Goal: Find specific page/section: Find specific page/section

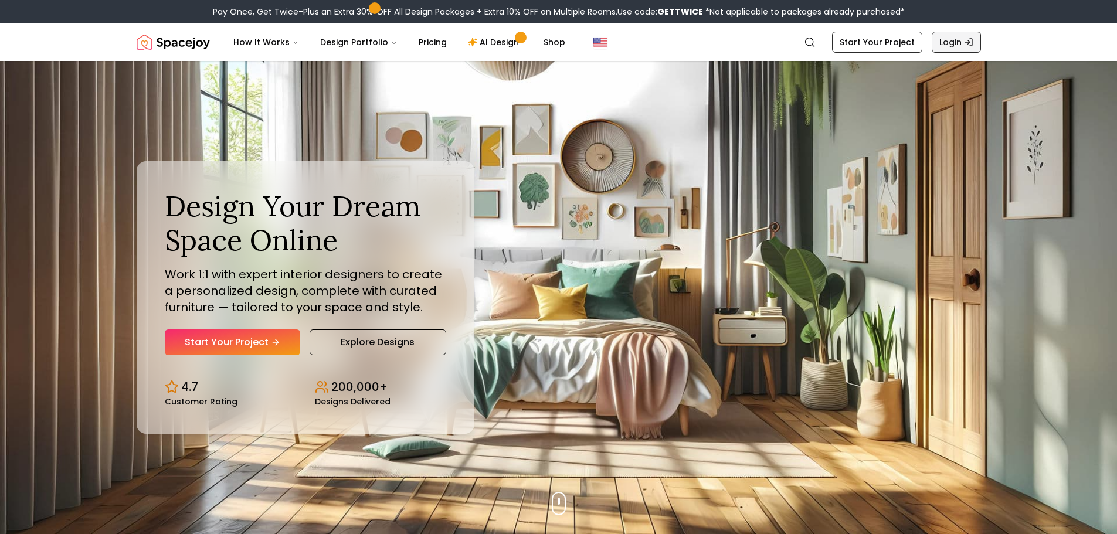
click at [950, 47] on link "Login" at bounding box center [956, 42] width 49 height 21
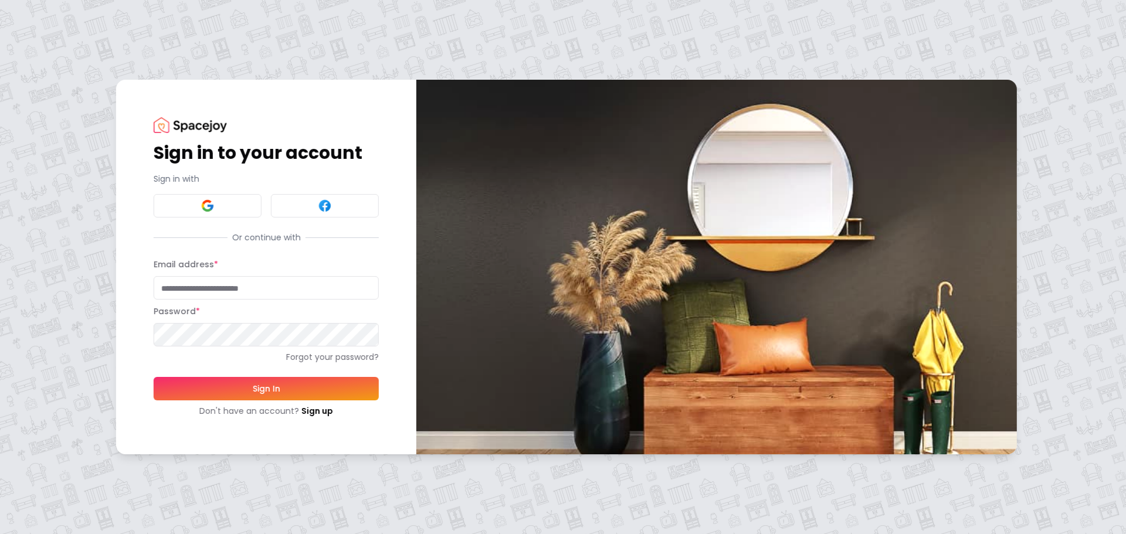
type input "**********"
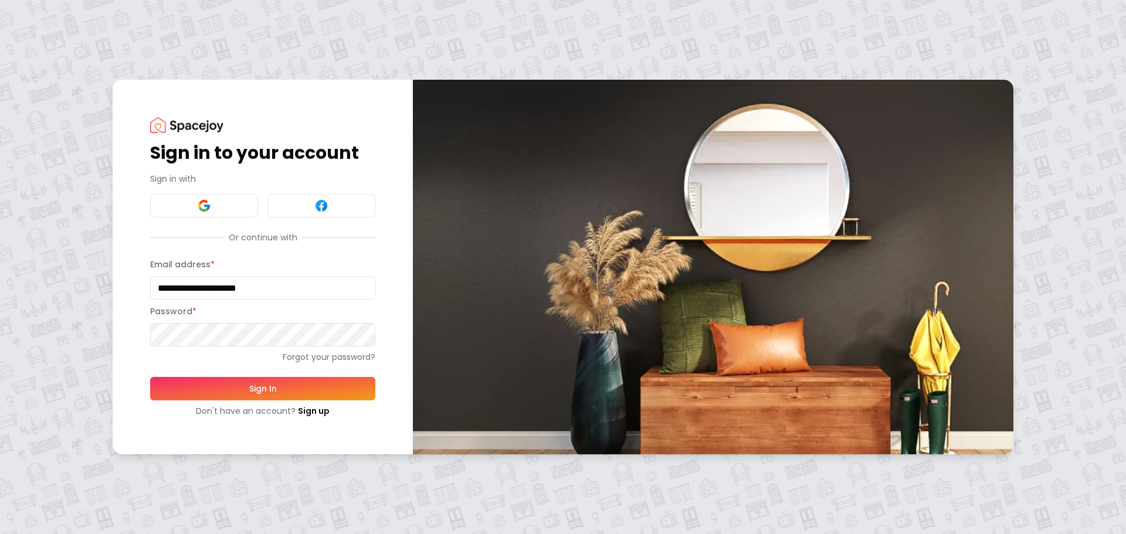
click at [263, 388] on button "Sign In" at bounding box center [262, 388] width 225 height 23
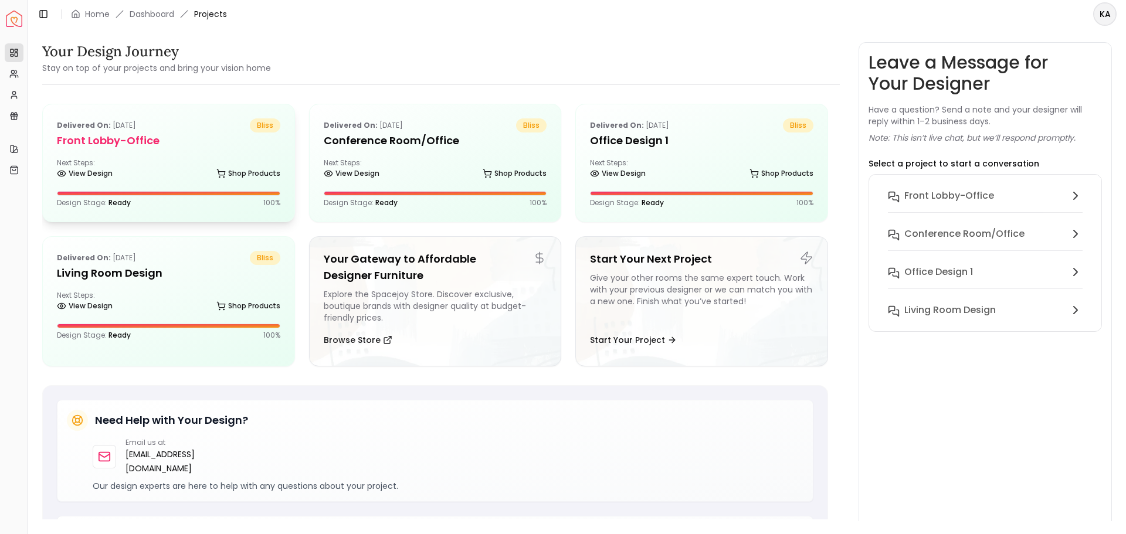
click at [191, 154] on div "Delivered on: Jun 14, 2025 bliss Front Lobby-office Next Steps: View Design Sho…" at bounding box center [168, 162] width 251 height 117
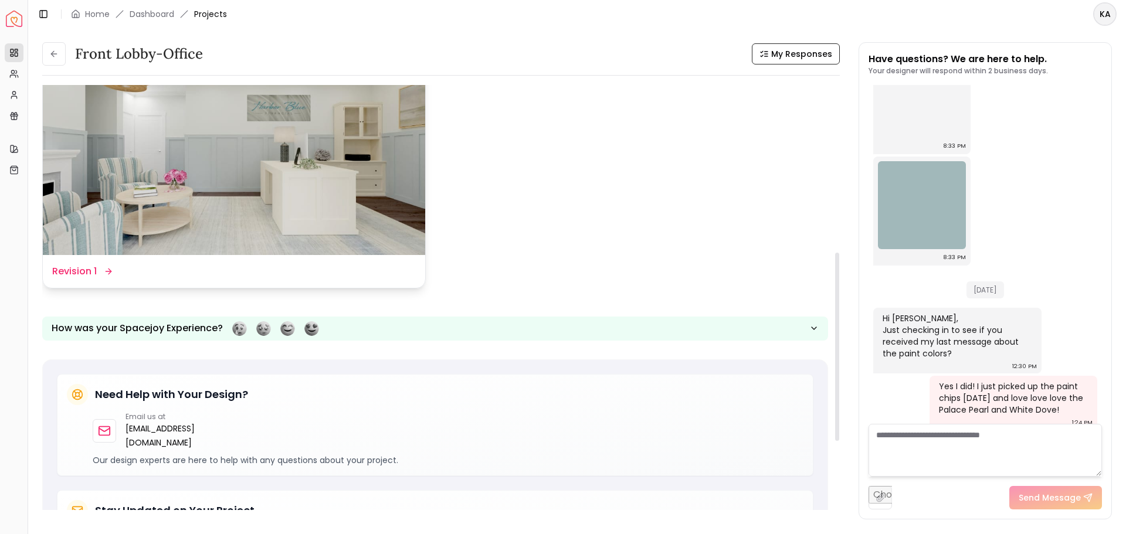
scroll to position [293, 0]
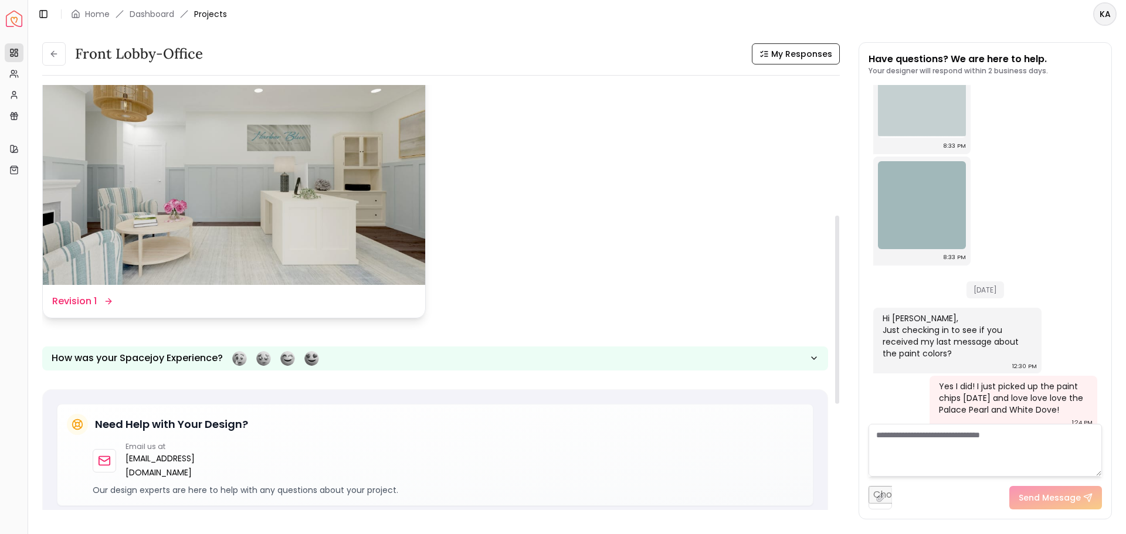
click at [281, 172] on img at bounding box center [234, 177] width 382 height 215
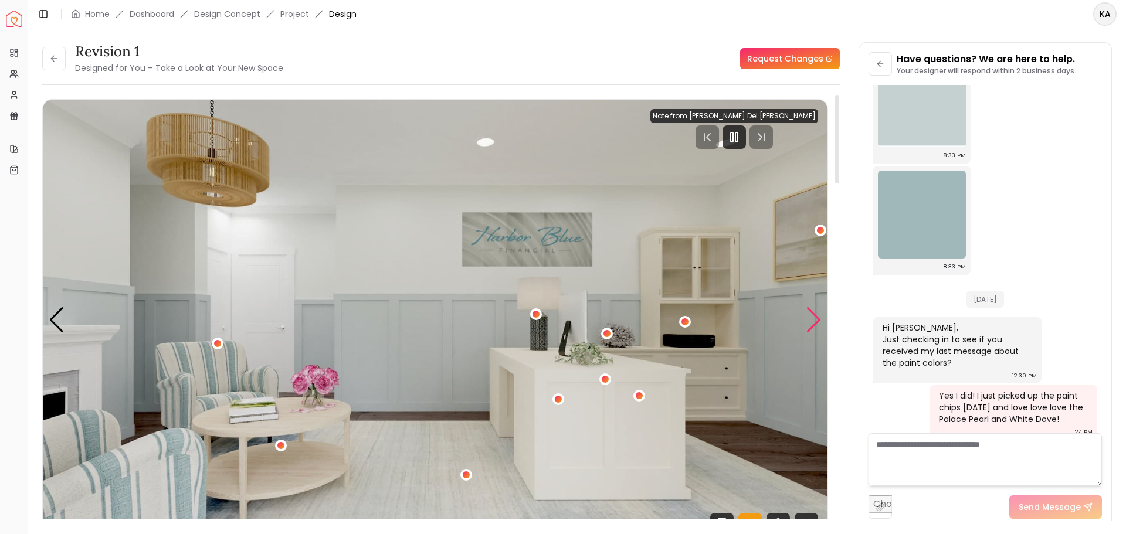
click at [815, 317] on div "Next slide" at bounding box center [814, 320] width 16 height 26
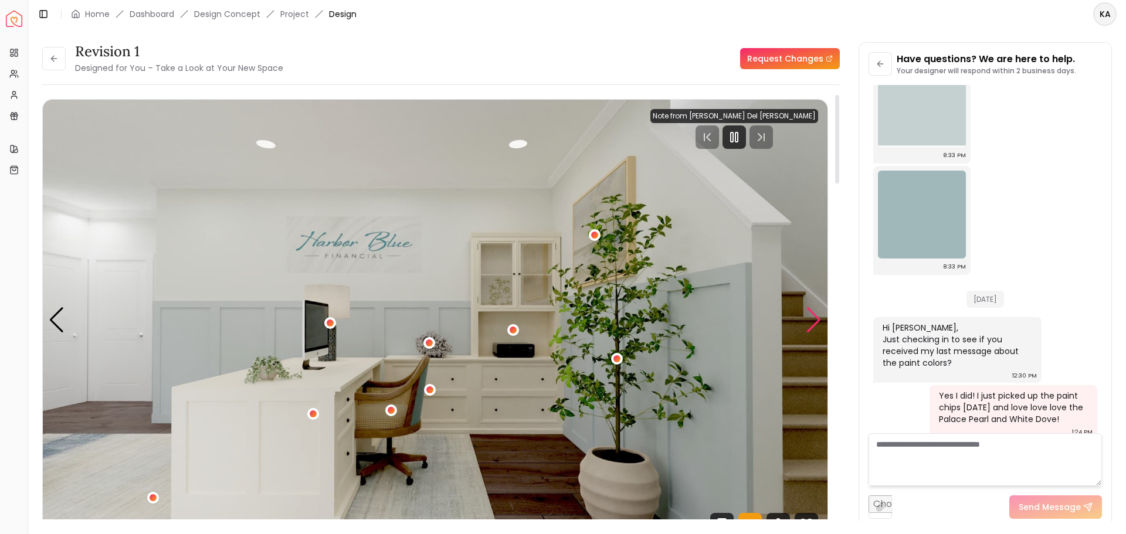
click at [815, 317] on div "Next slide" at bounding box center [814, 320] width 16 height 26
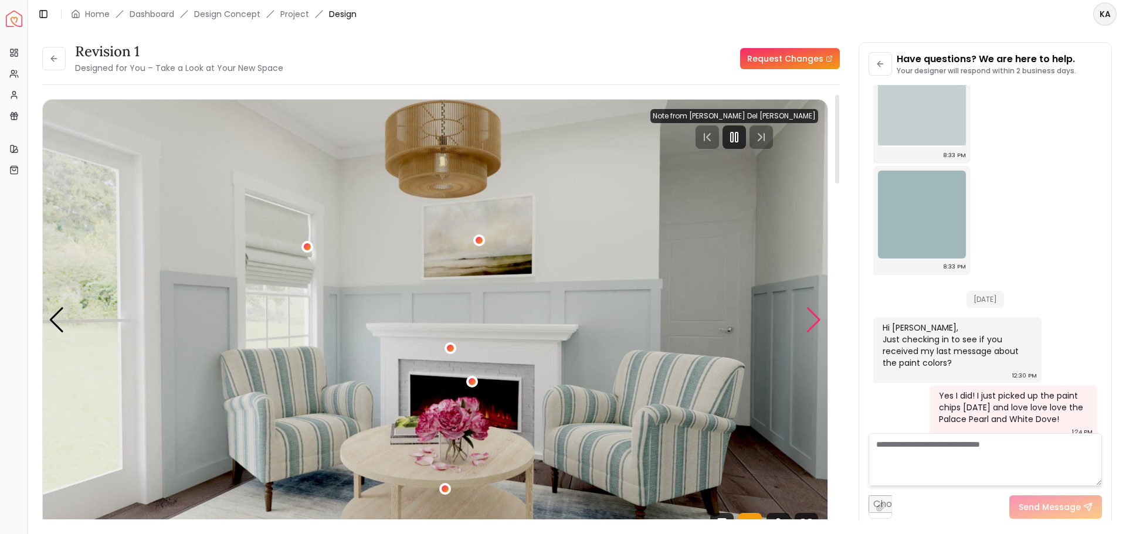
click at [815, 317] on div "Next slide" at bounding box center [814, 320] width 16 height 26
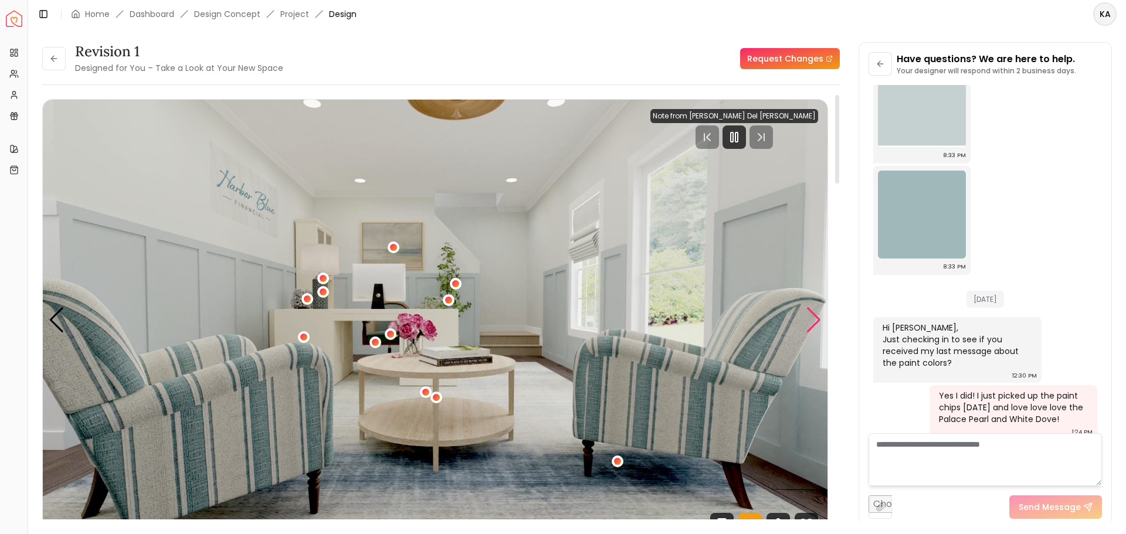
click at [815, 317] on div "Next slide" at bounding box center [814, 320] width 16 height 26
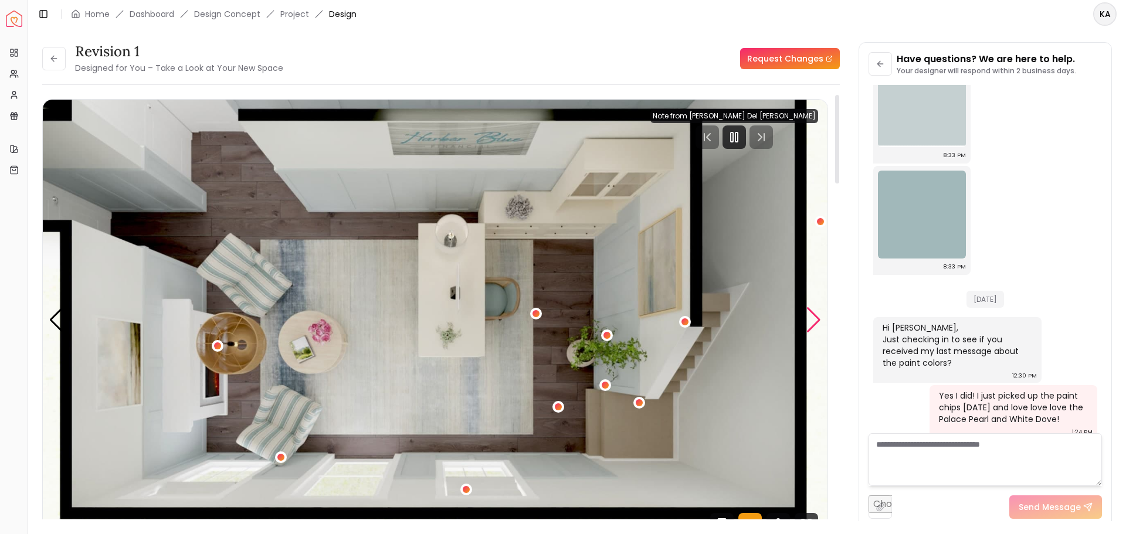
click at [815, 317] on div "Next slide" at bounding box center [814, 320] width 16 height 26
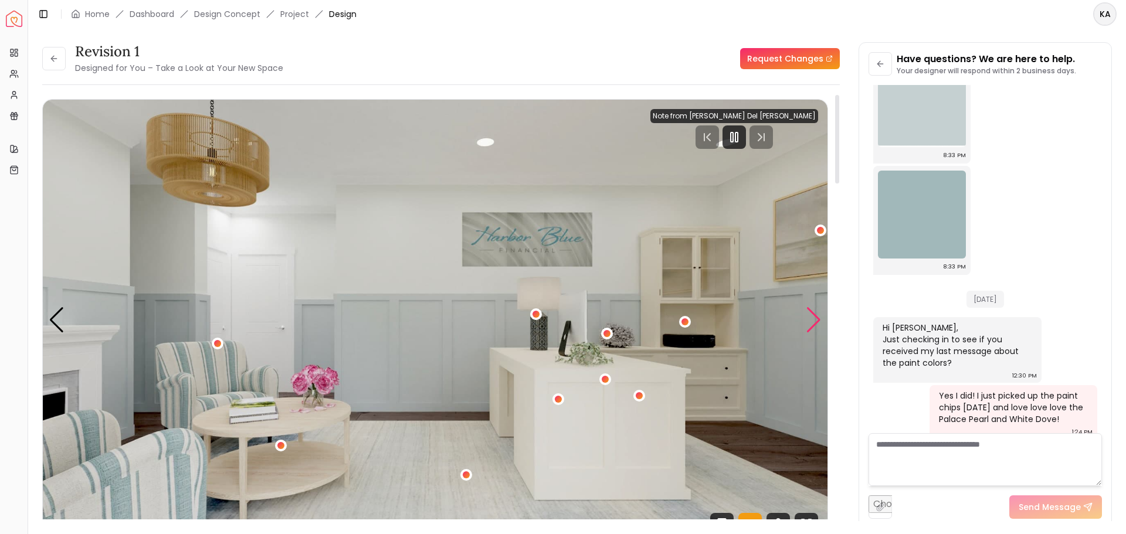
click at [815, 317] on div "Next slide" at bounding box center [814, 320] width 16 height 26
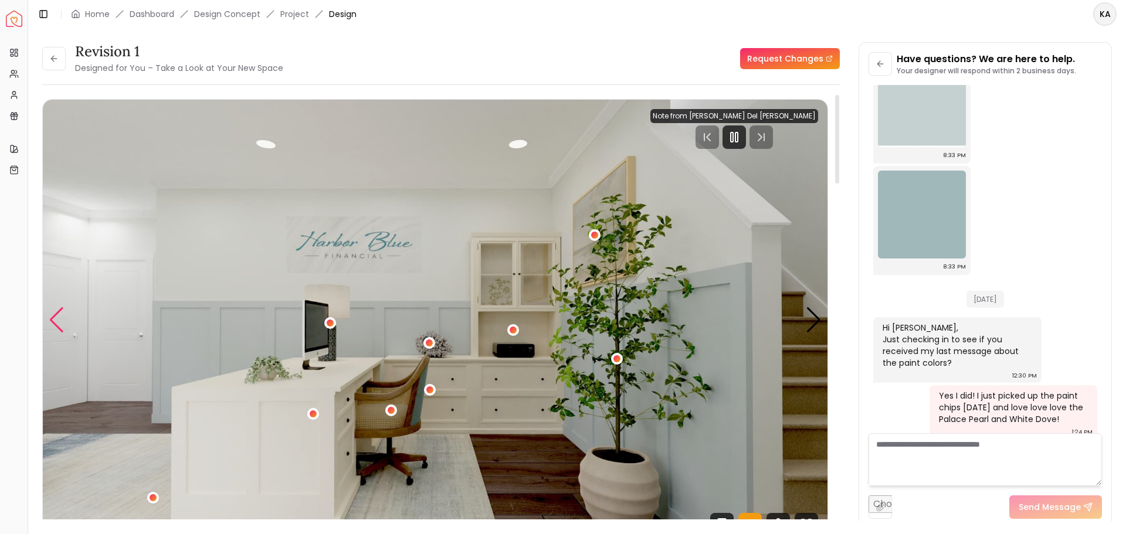
click at [56, 319] on div "Previous slide" at bounding box center [57, 320] width 16 height 26
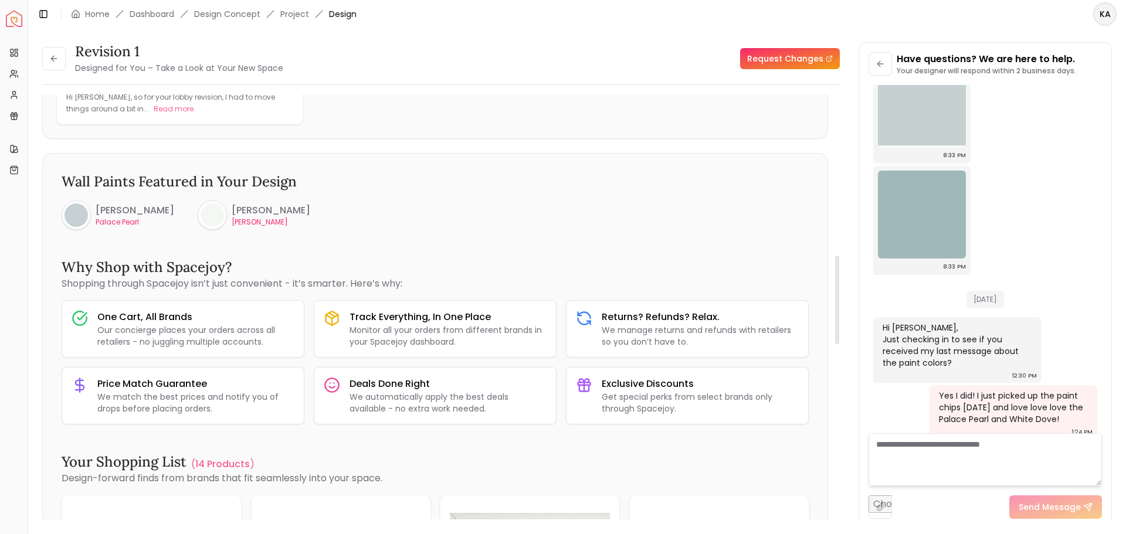
scroll to position [542, 0]
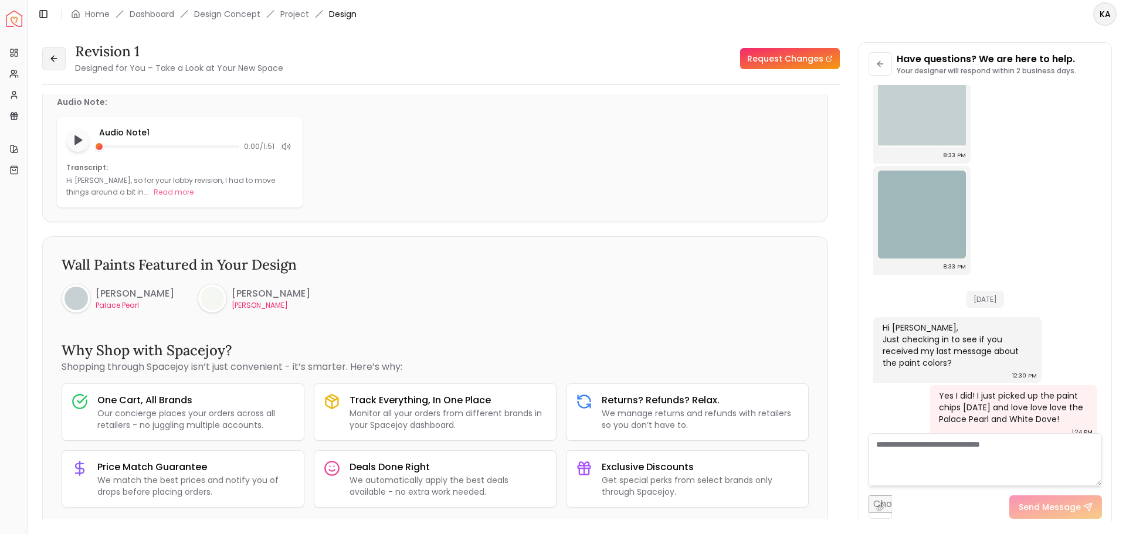
click at [54, 56] on icon at bounding box center [52, 58] width 3 height 5
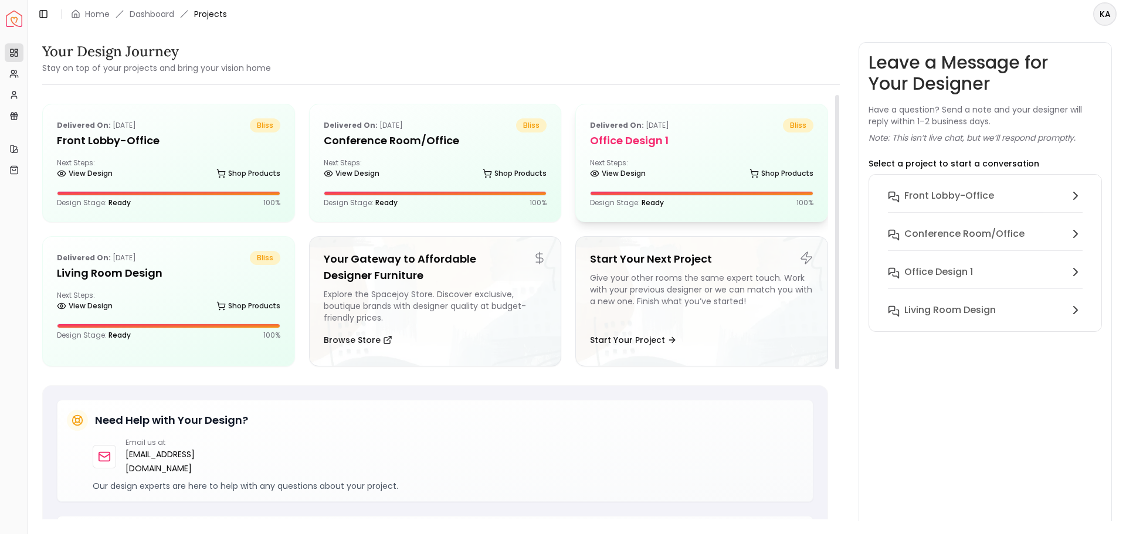
click at [664, 152] on div "Delivered on: Jun 12, 2025 bliss Office design 1 Next Steps: View Design Shop P…" at bounding box center [701, 162] width 251 height 117
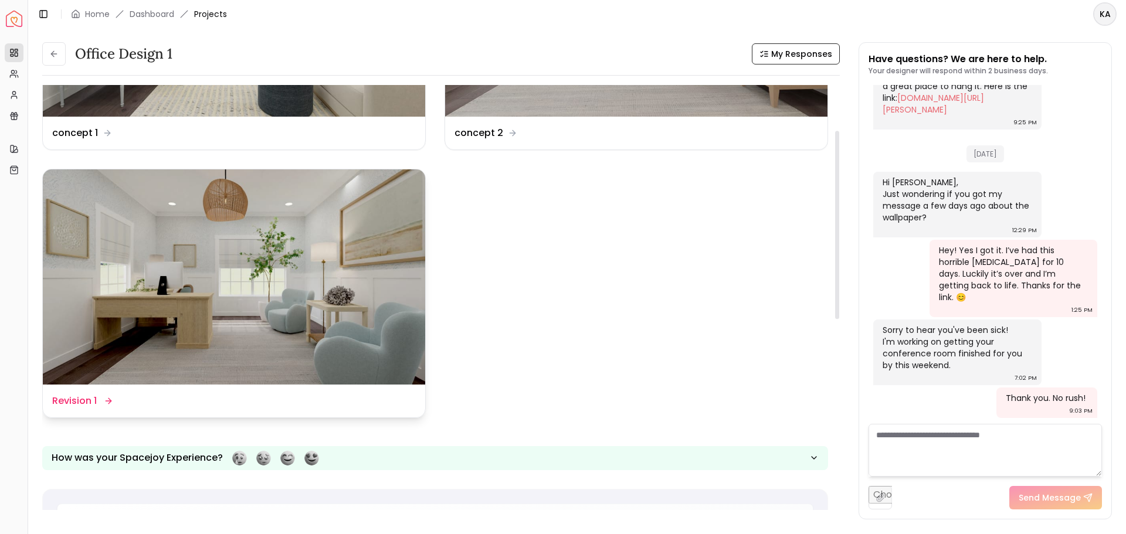
scroll to position [205, 0]
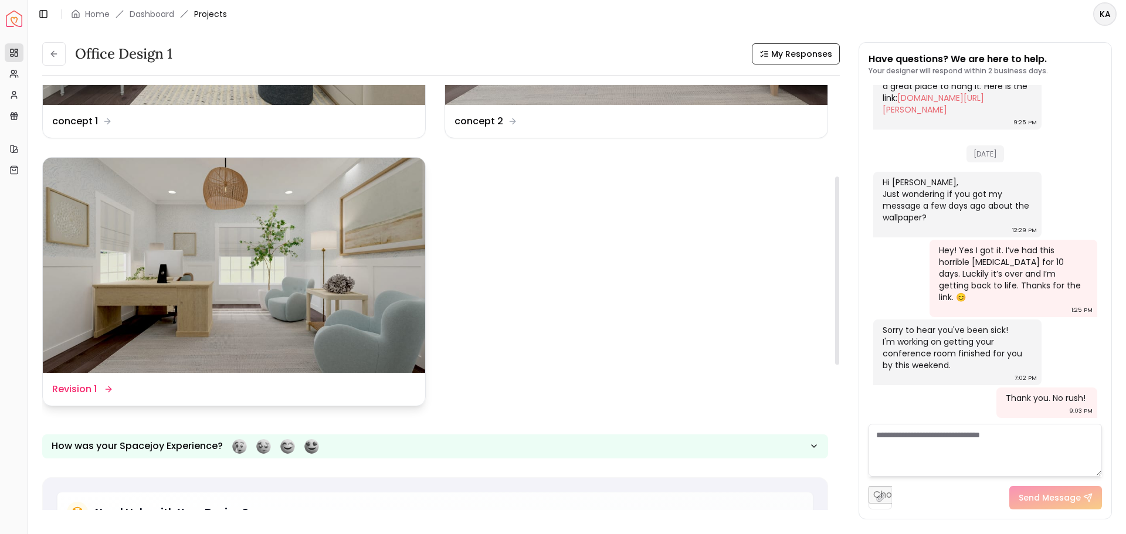
click at [298, 255] on img at bounding box center [234, 265] width 382 height 215
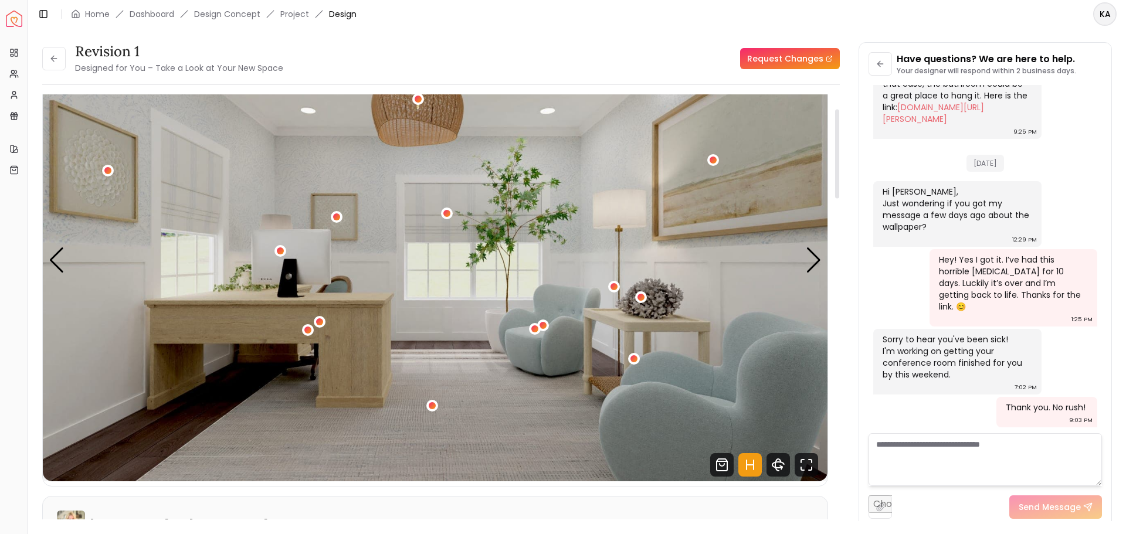
scroll to position [44, 0]
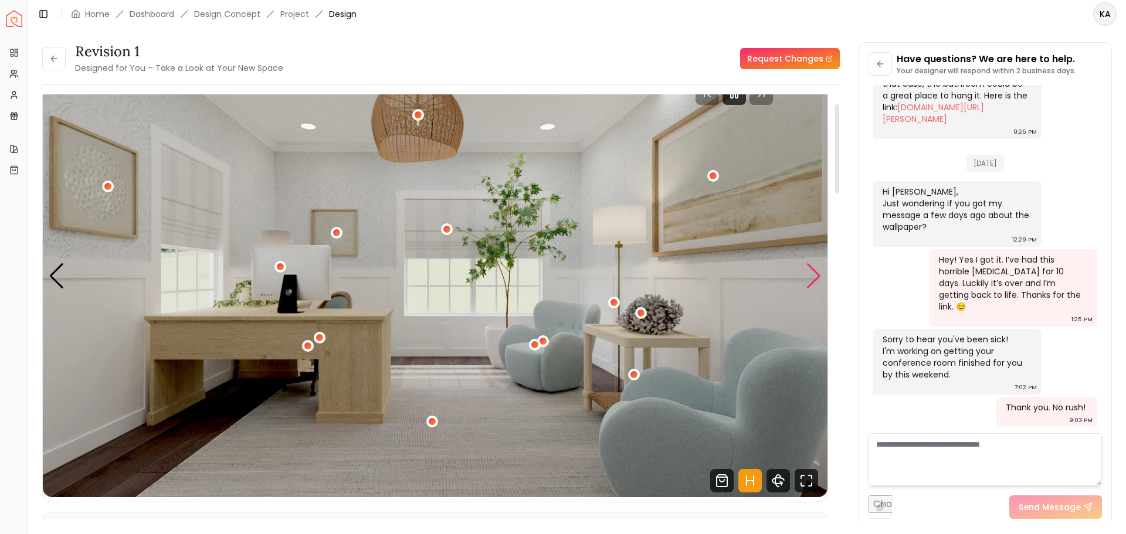
click at [813, 271] on div "Next slide" at bounding box center [814, 276] width 16 height 26
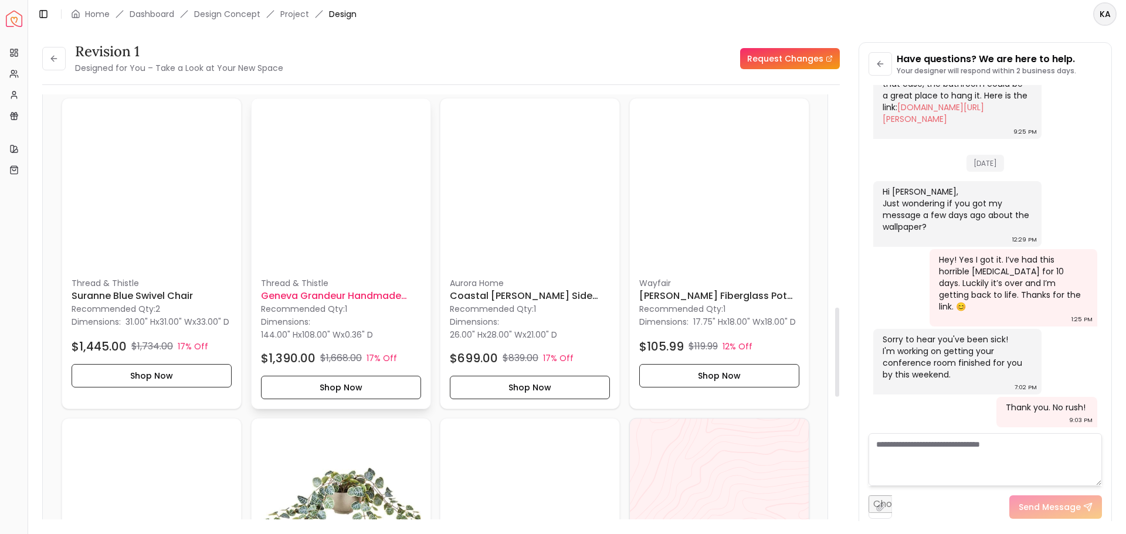
scroll to position [1011, 0]
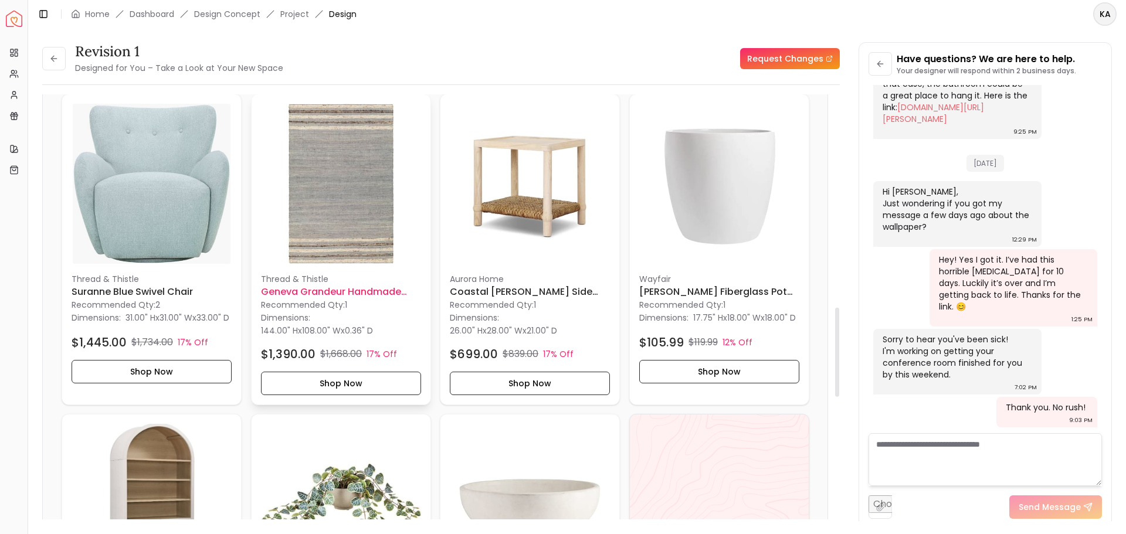
click at [345, 210] on img at bounding box center [341, 184] width 160 height 160
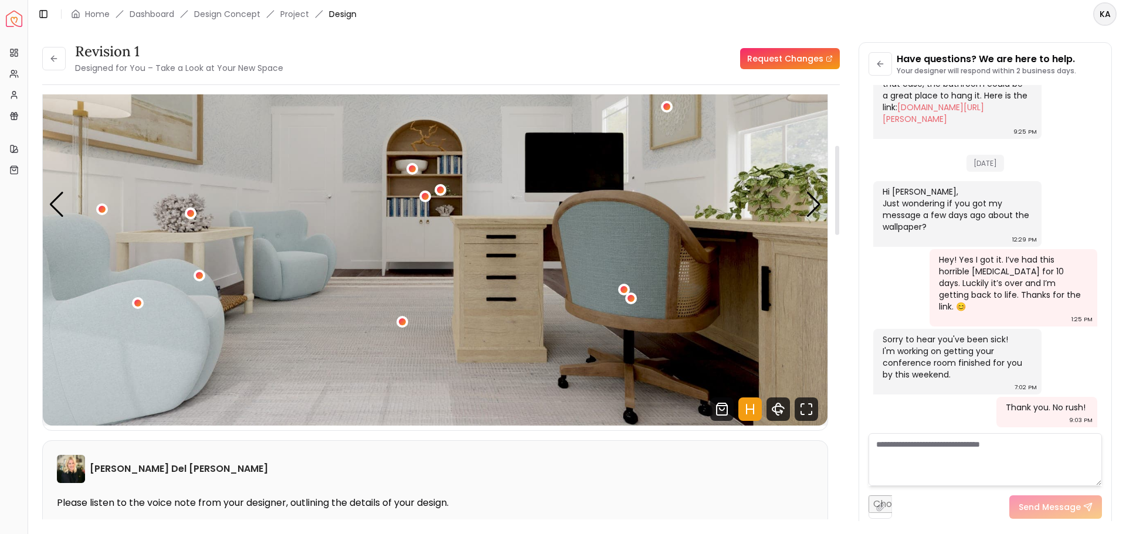
scroll to position [0, 0]
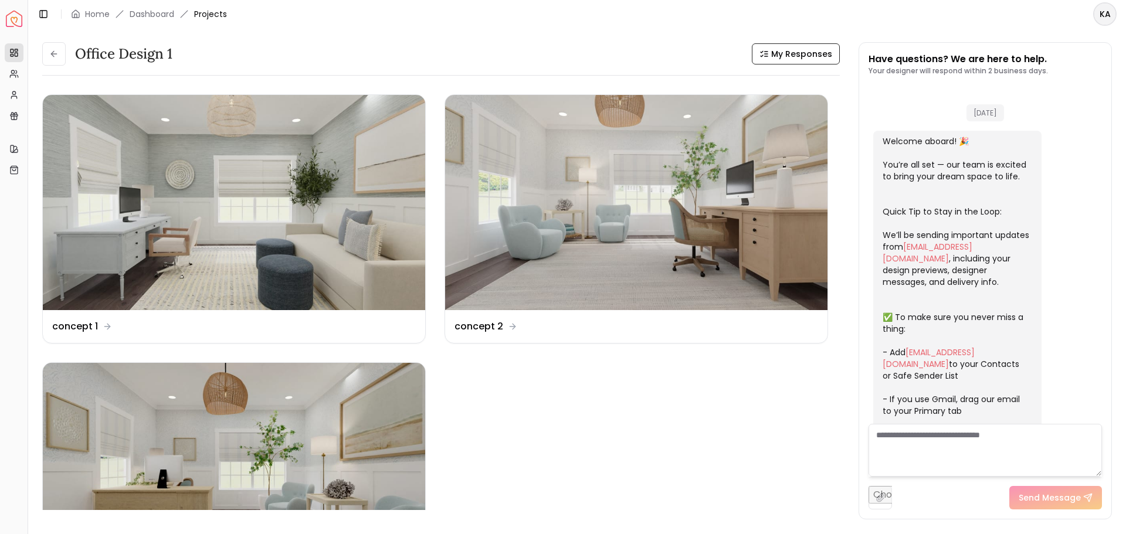
scroll to position [2211, 0]
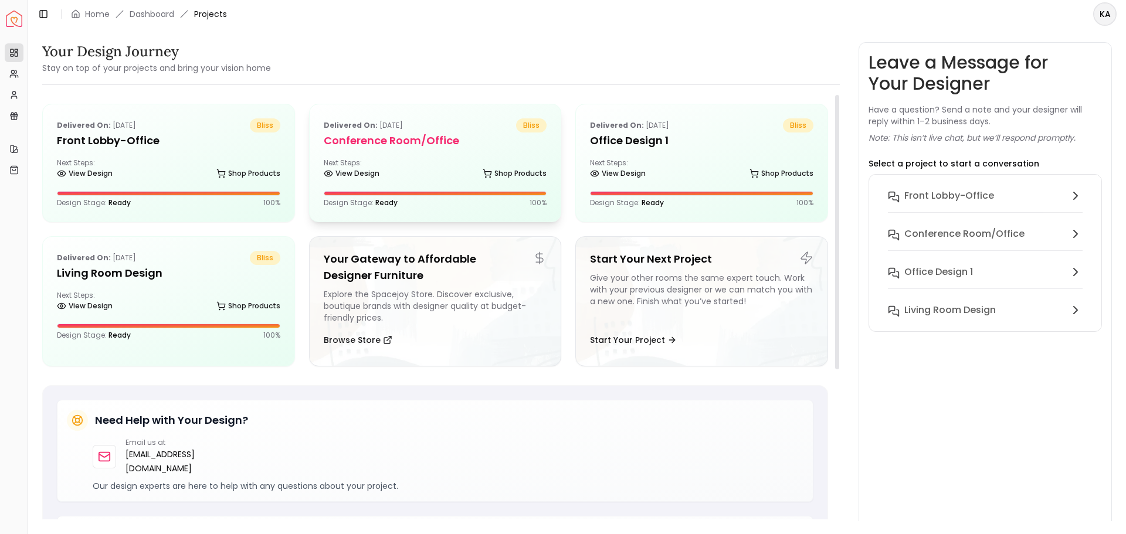
click at [459, 149] on div "Delivered on: Jun 12, 2025 bliss Conference Room/office Next Steps: View Design…" at bounding box center [435, 162] width 251 height 117
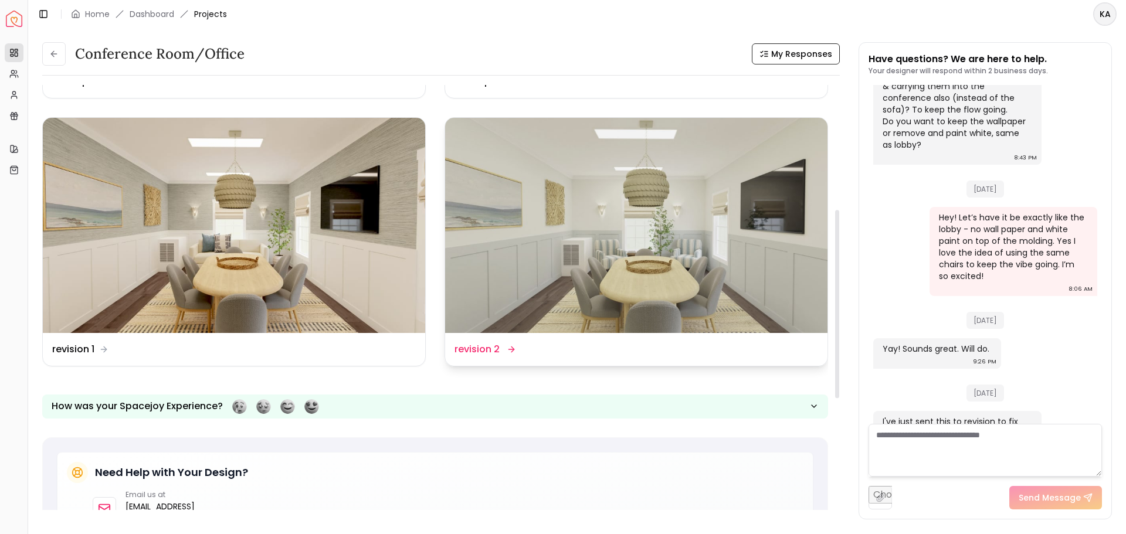
scroll to position [234, 0]
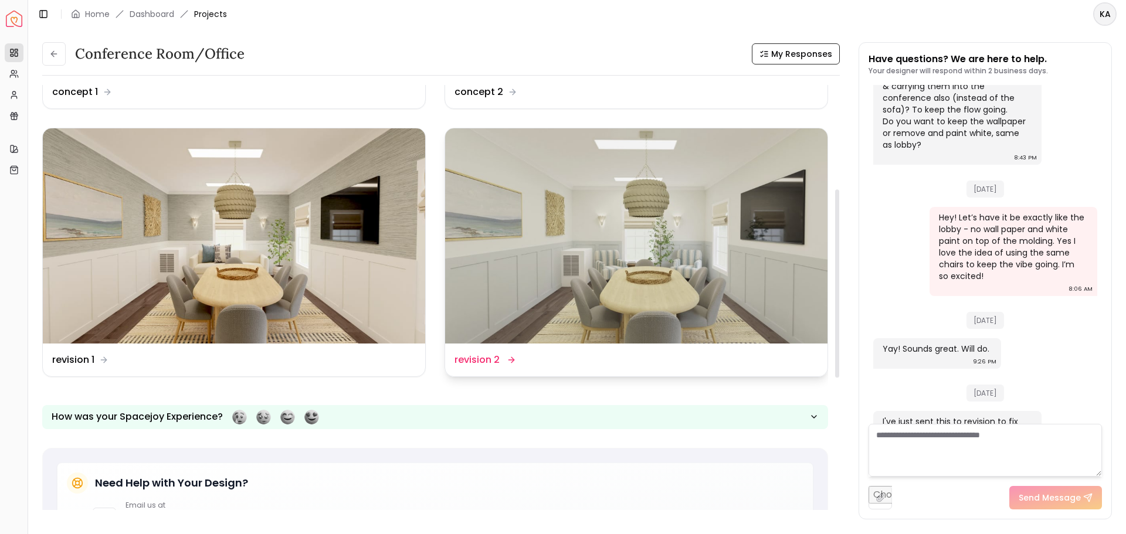
click at [490, 358] on dd "revision 2" at bounding box center [476, 360] width 45 height 14
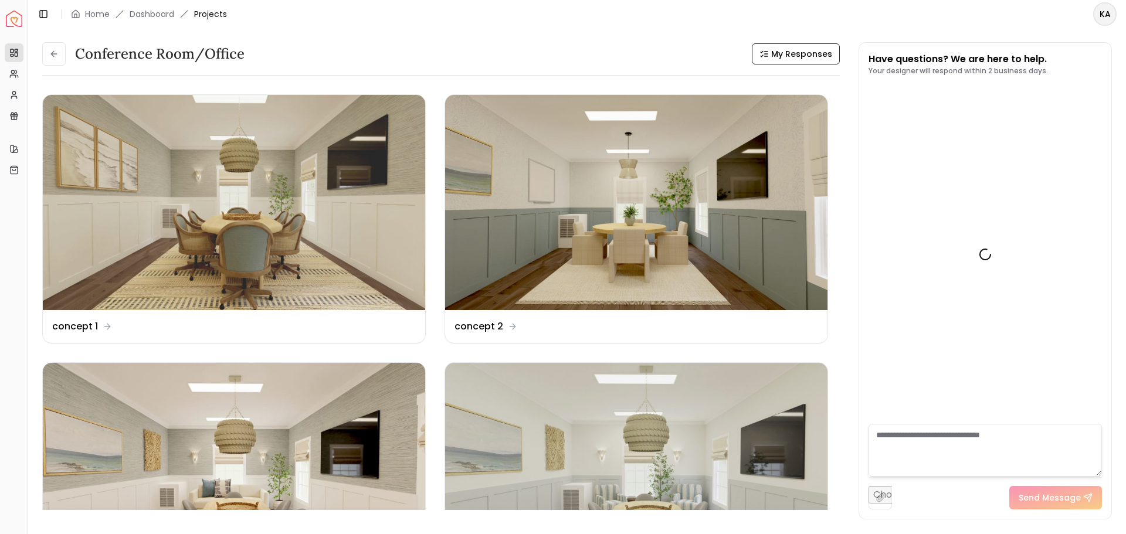
scroll to position [2542, 0]
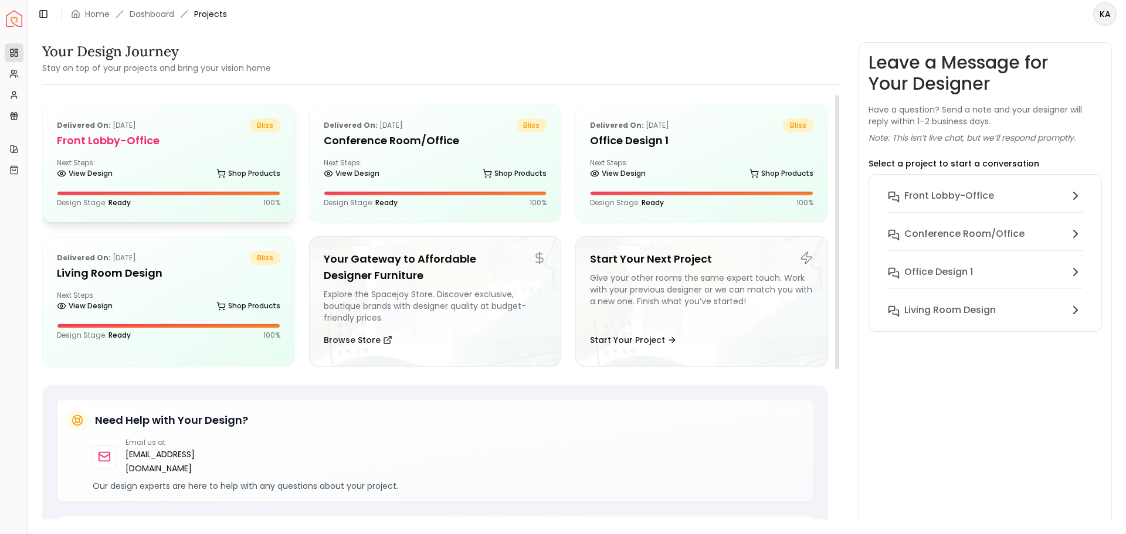
click at [177, 152] on div "Delivered on: Jun 14, 2025 bliss Front Lobby-office Next Steps: View Design Sho…" at bounding box center [168, 162] width 251 height 117
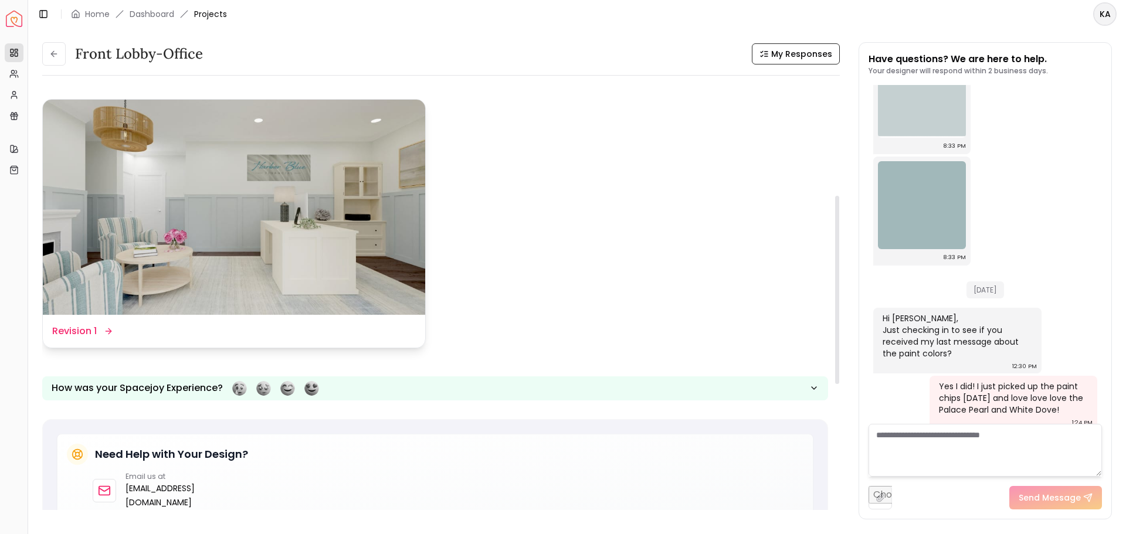
scroll to position [264, 0]
click at [200, 159] on img at bounding box center [234, 206] width 382 height 215
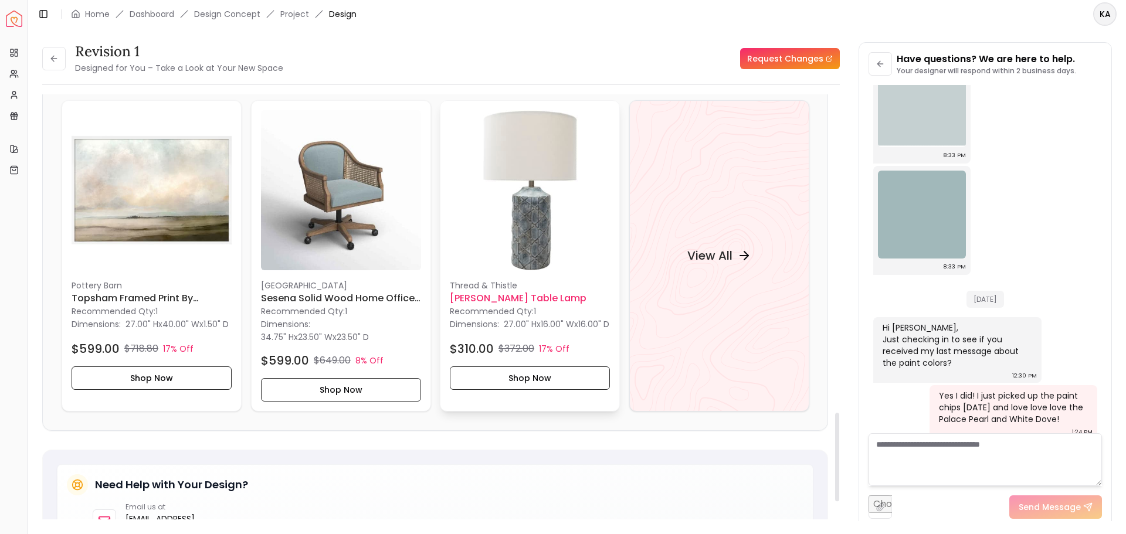
scroll to position [1275, 0]
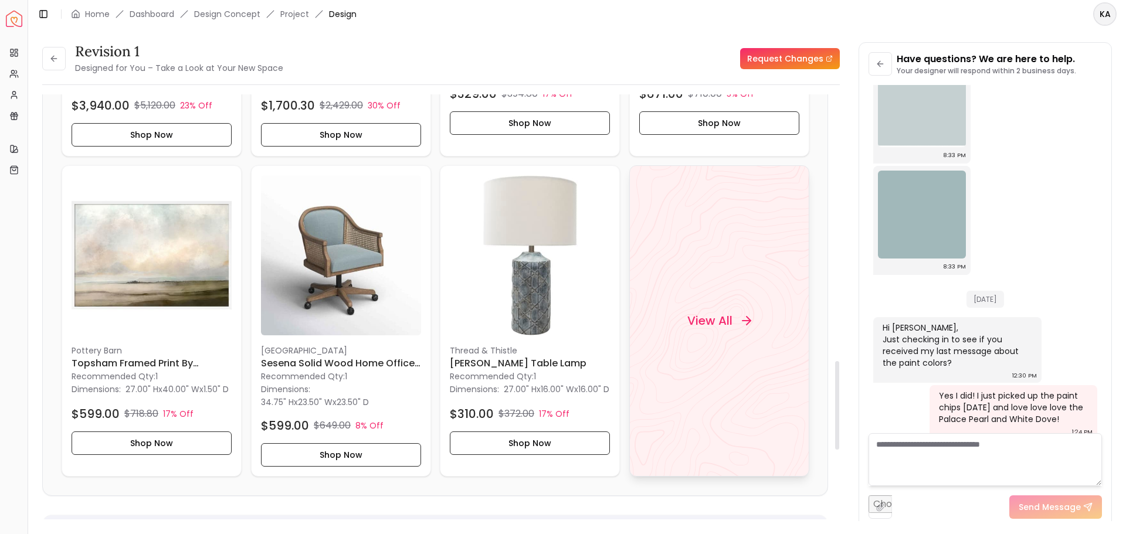
click at [728, 321] on h4 "View All" at bounding box center [708, 320] width 45 height 16
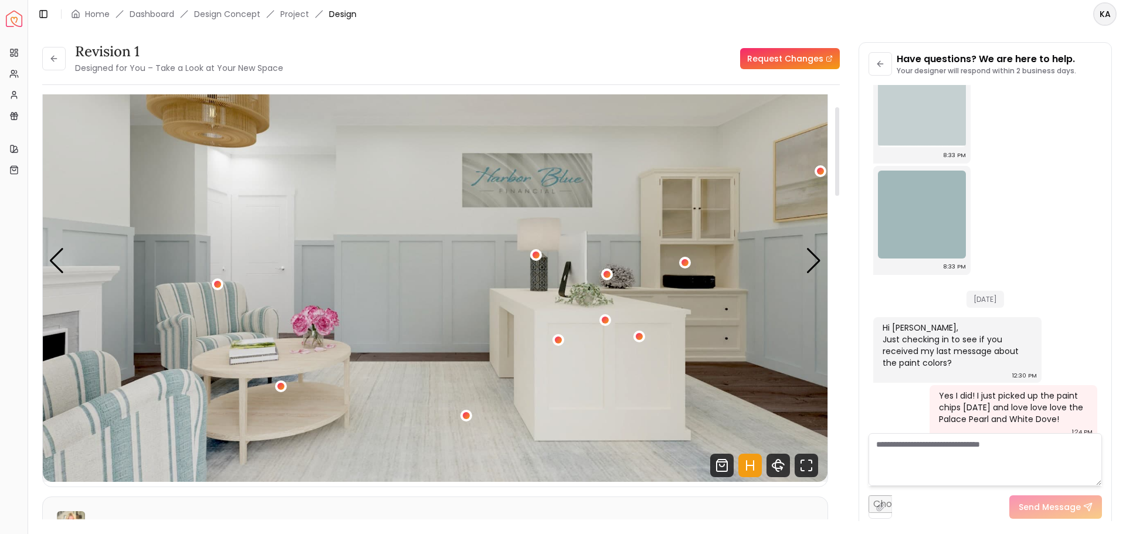
scroll to position [59, 0]
click at [215, 281] on div "1 / 5" at bounding box center [217, 285] width 9 height 9
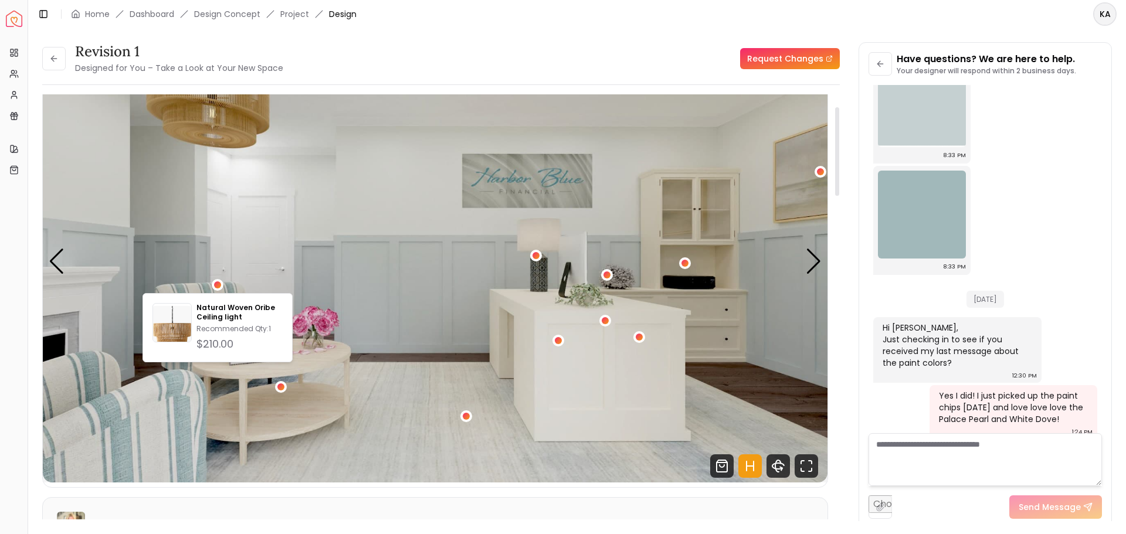
click at [448, 359] on img "1 / 5" at bounding box center [435, 261] width 784 height 441
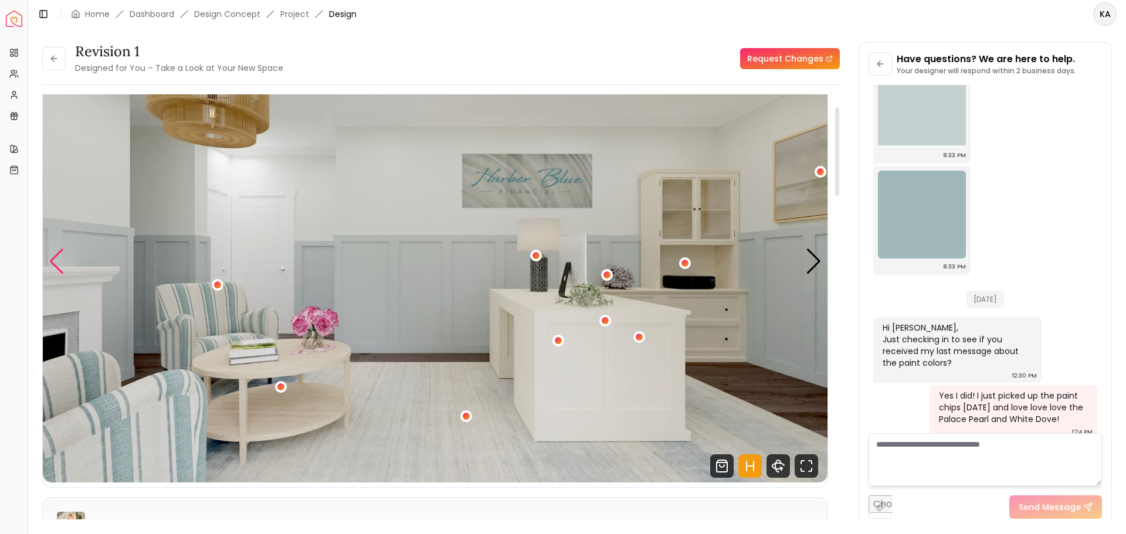
click at [51, 259] on div "Previous slide" at bounding box center [57, 262] width 16 height 26
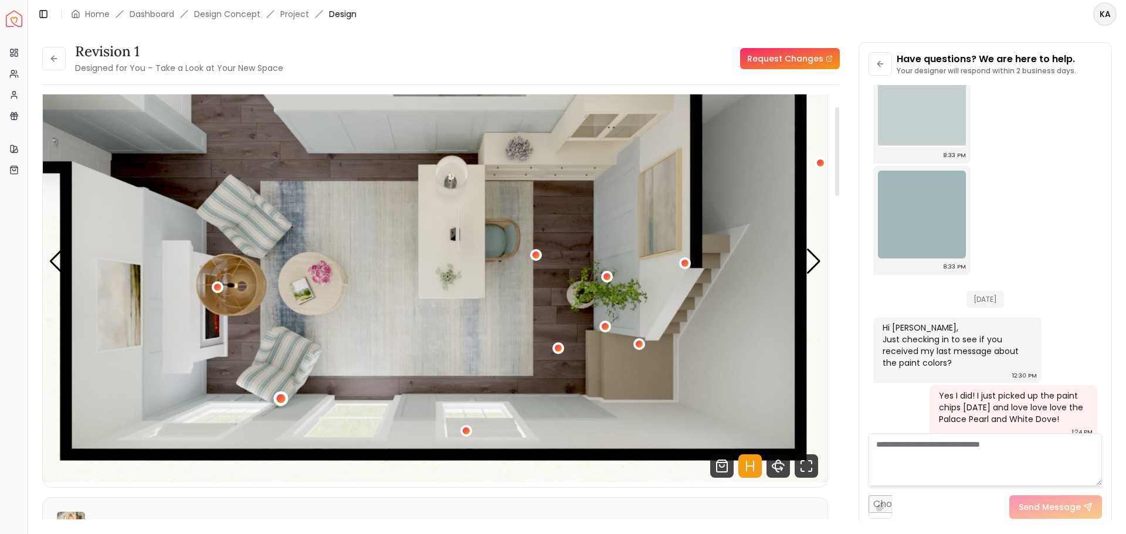
click at [283, 397] on div "5 / 5" at bounding box center [281, 398] width 9 height 9
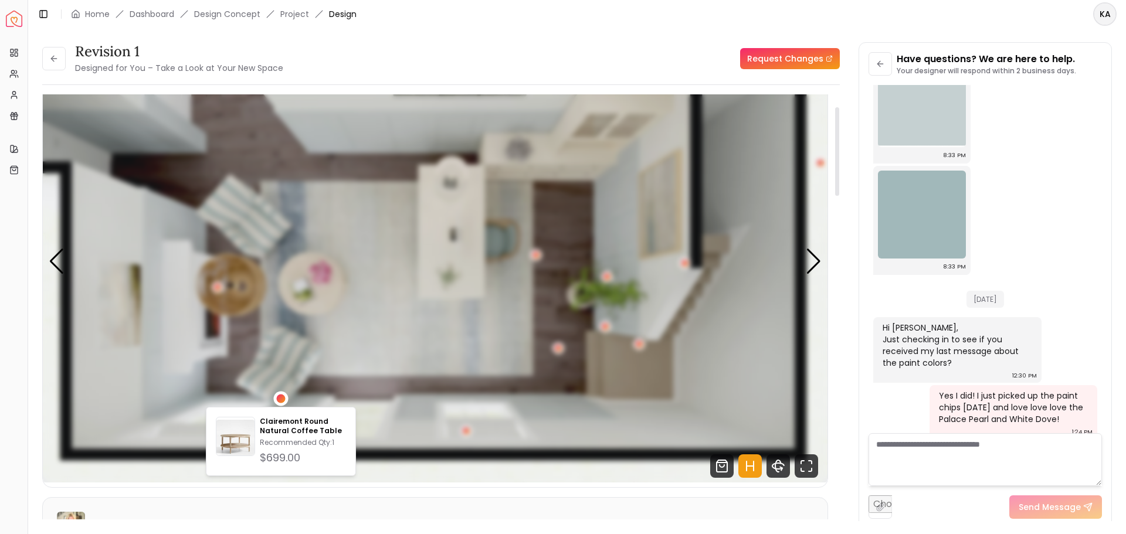
click at [283, 397] on div "5 / 5" at bounding box center [281, 398] width 9 height 9
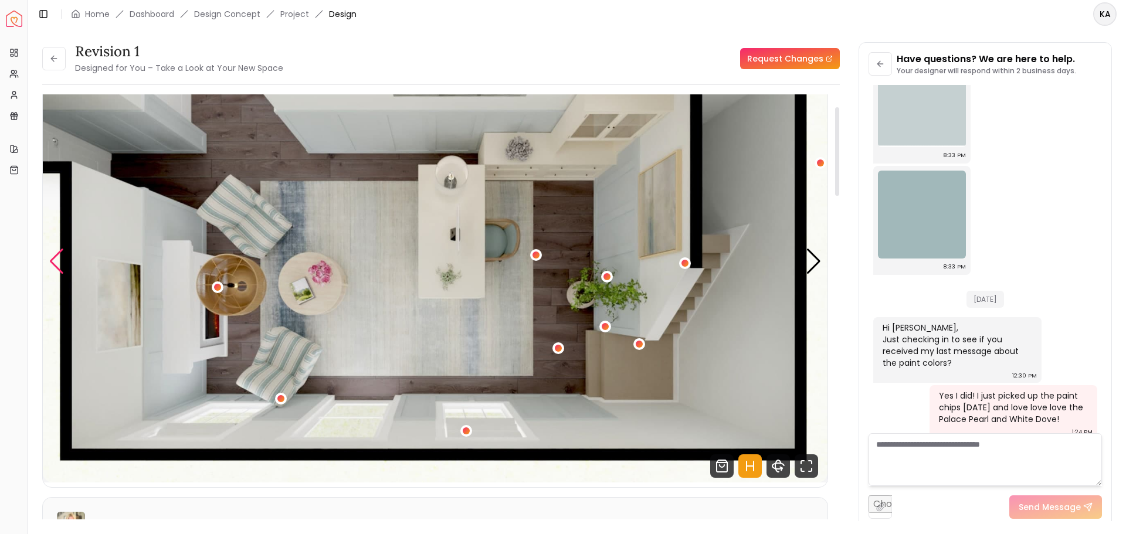
click at [53, 260] on div "Previous slide" at bounding box center [57, 262] width 16 height 26
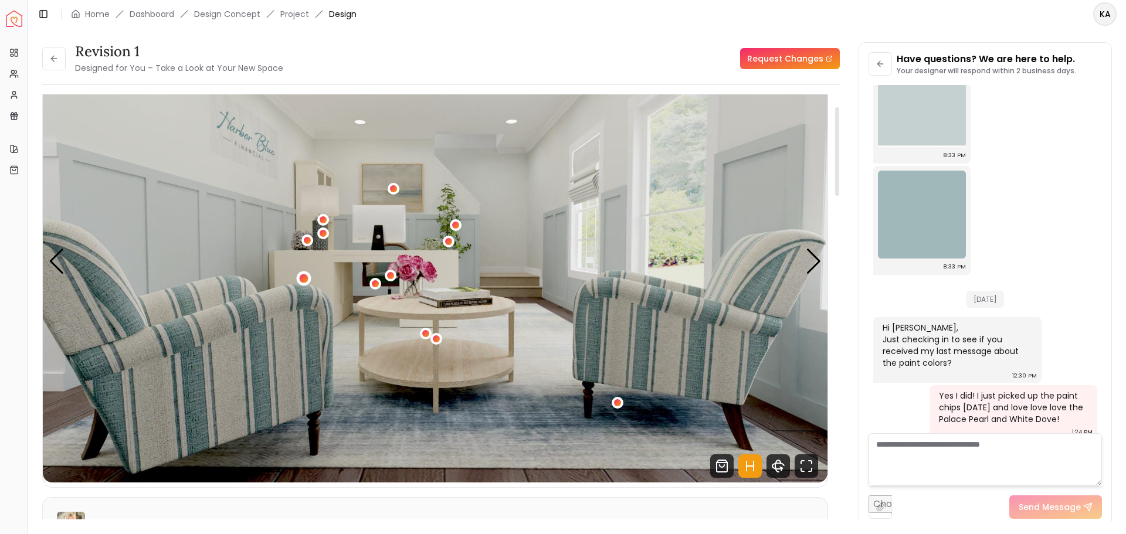
click at [301, 276] on div "4 / 5" at bounding box center [303, 278] width 9 height 9
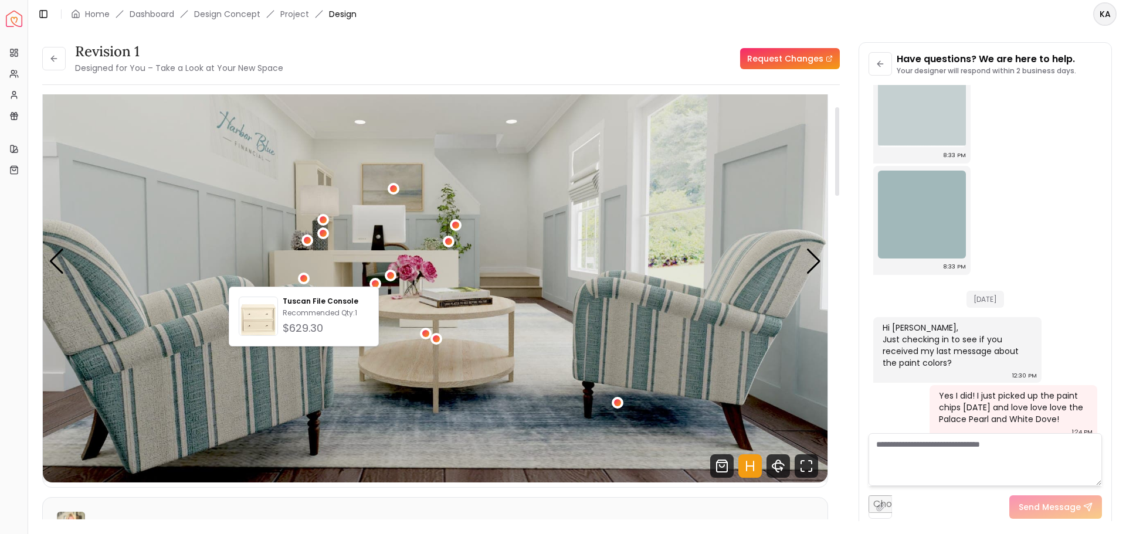
click at [178, 324] on img "4 / 5" at bounding box center [435, 261] width 784 height 441
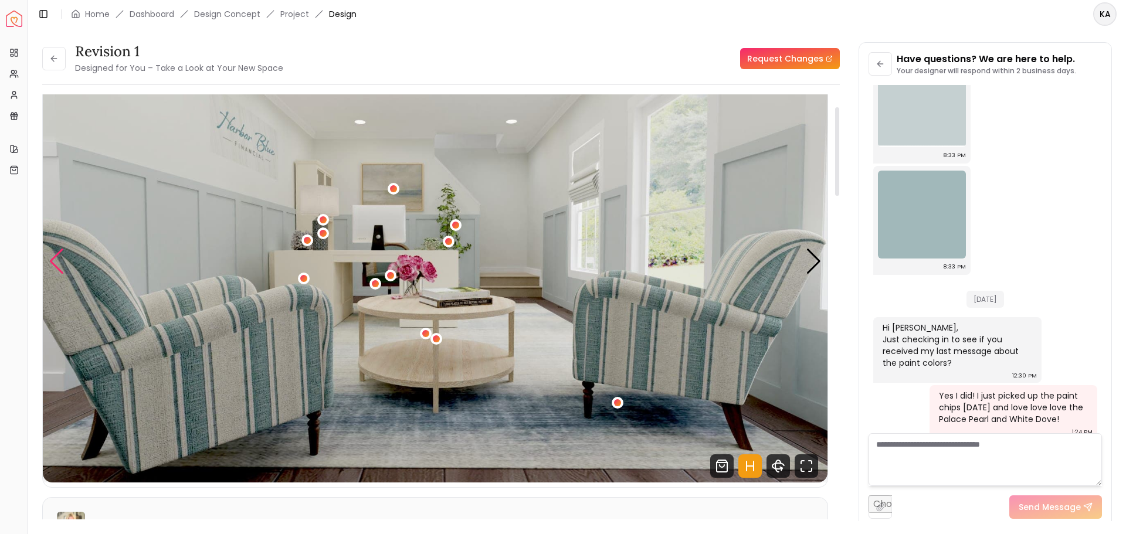
click at [51, 265] on div "Previous slide" at bounding box center [57, 262] width 16 height 26
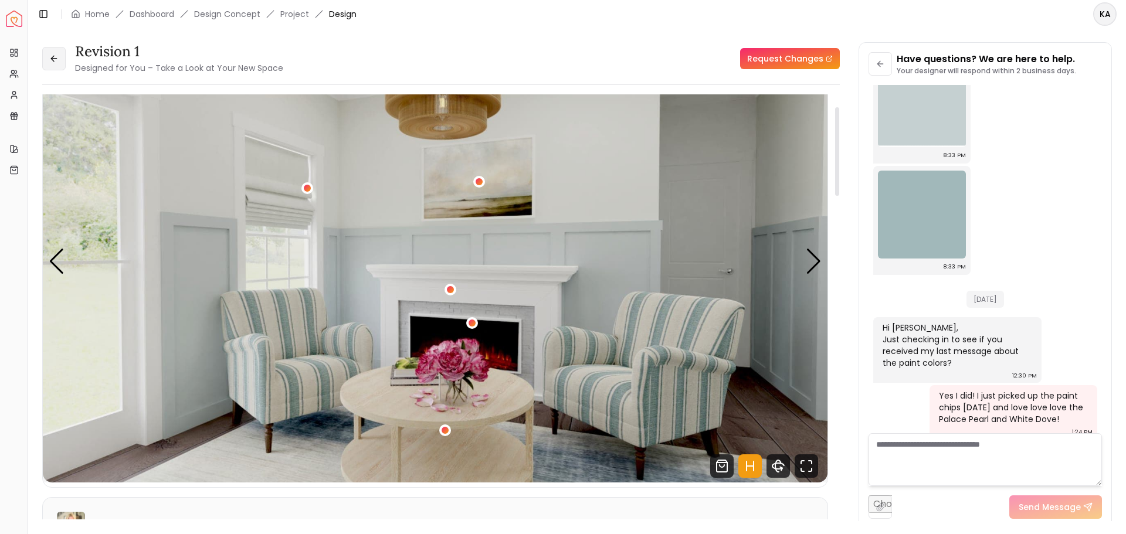
click at [53, 58] on icon at bounding box center [53, 58] width 9 height 9
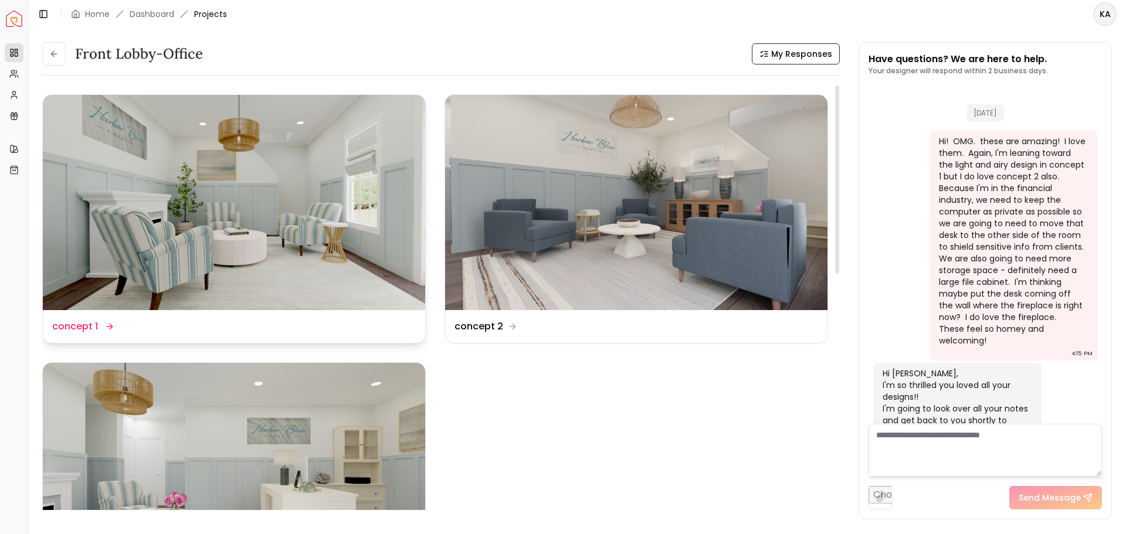
scroll to position [2224, 0]
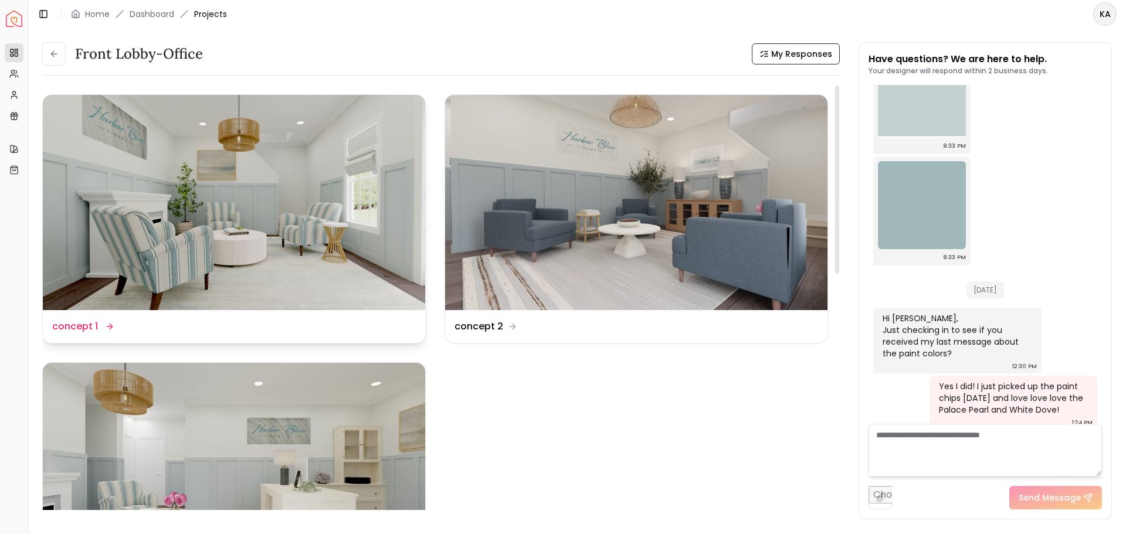
click at [206, 223] on img at bounding box center [234, 202] width 382 height 215
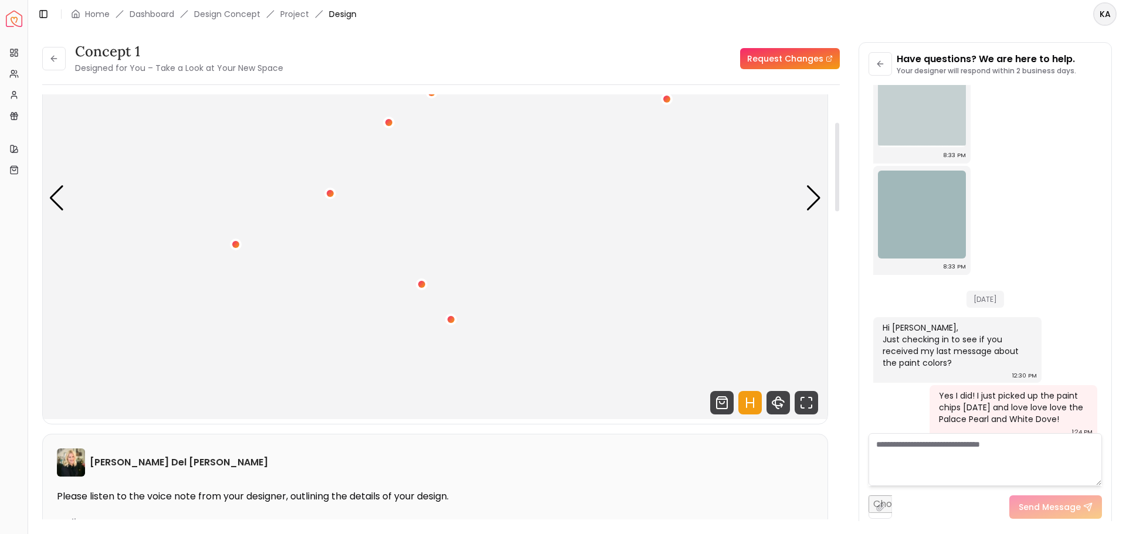
scroll to position [88, 0]
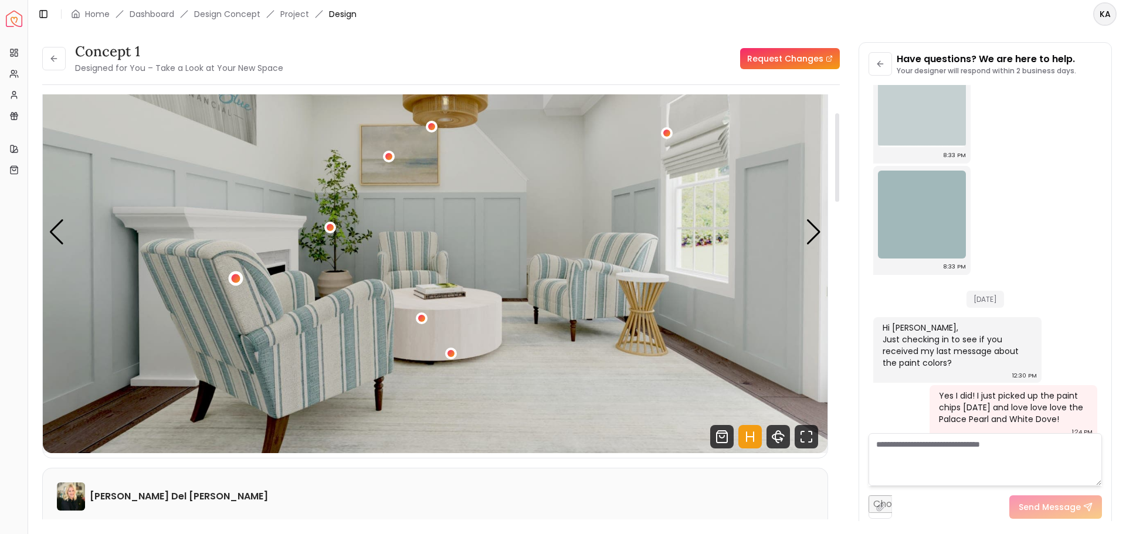
click at [235, 277] on div "1 / 5" at bounding box center [236, 278] width 9 height 9
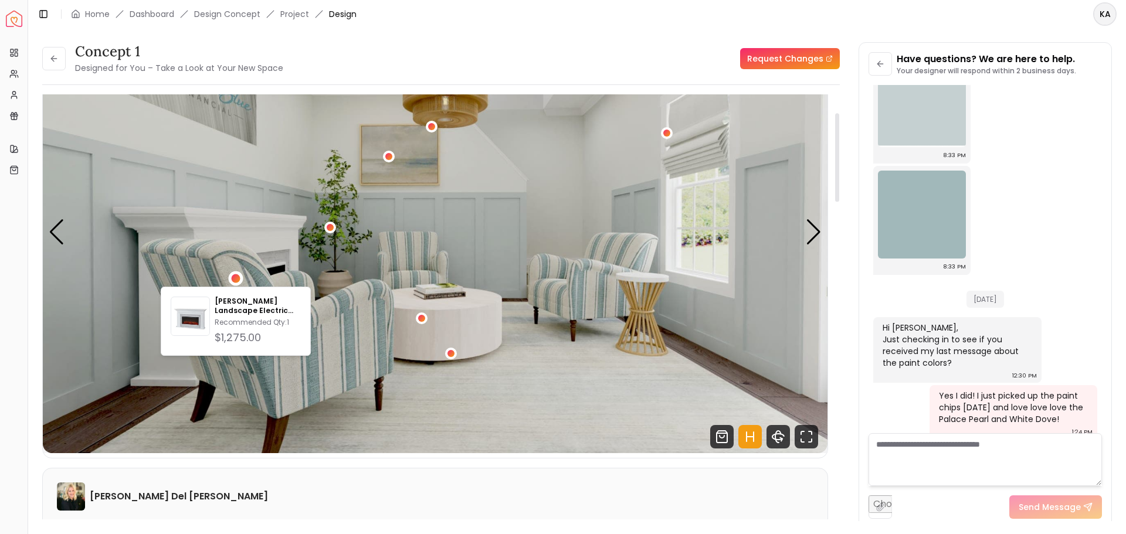
click at [558, 321] on img "1 / 5" at bounding box center [435, 232] width 784 height 441
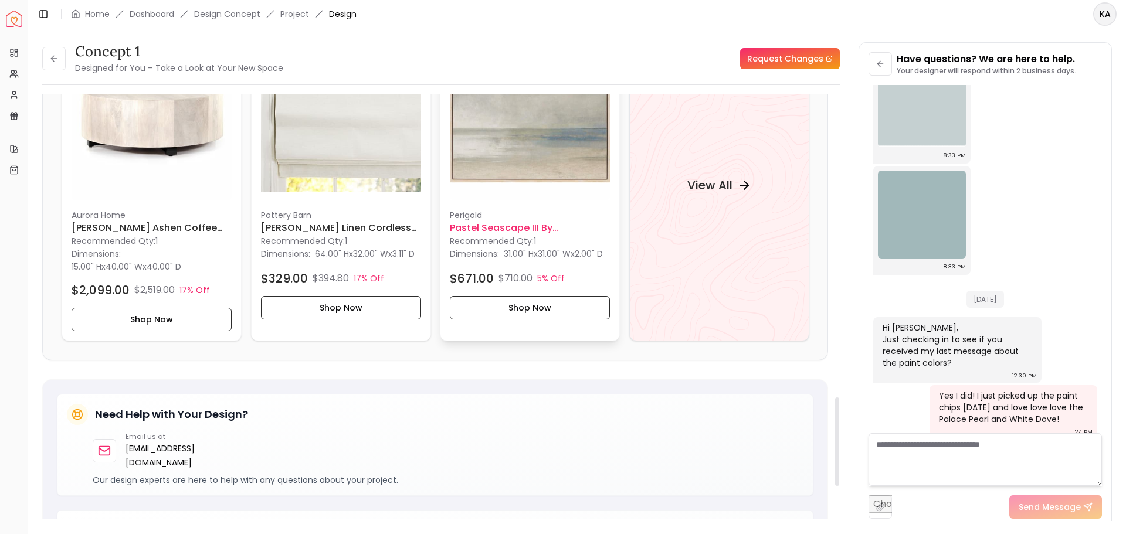
scroll to position [1495, 0]
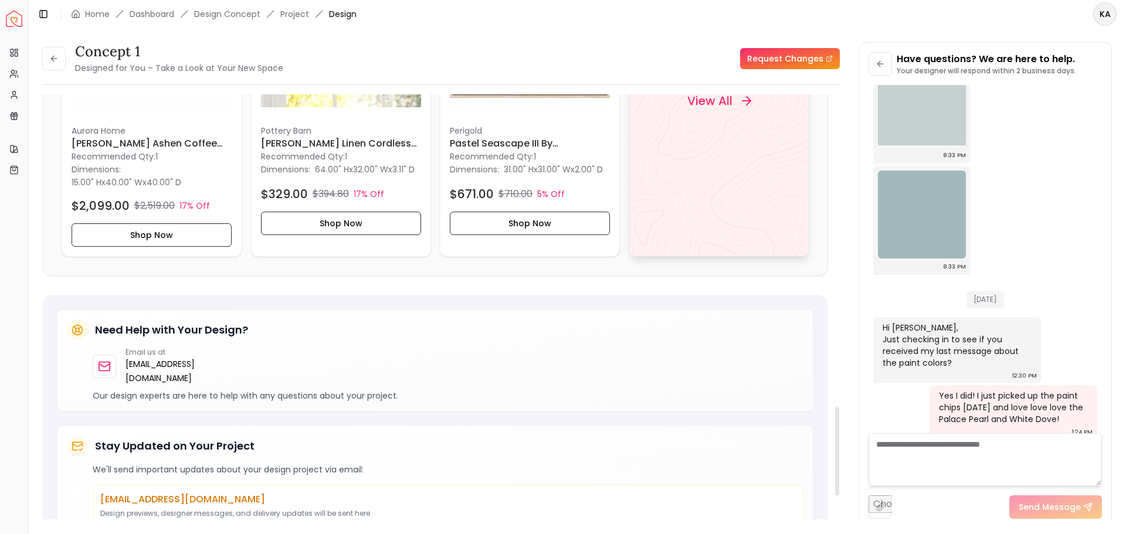
click at [696, 128] on div "View All" at bounding box center [719, 100] width 180 height 311
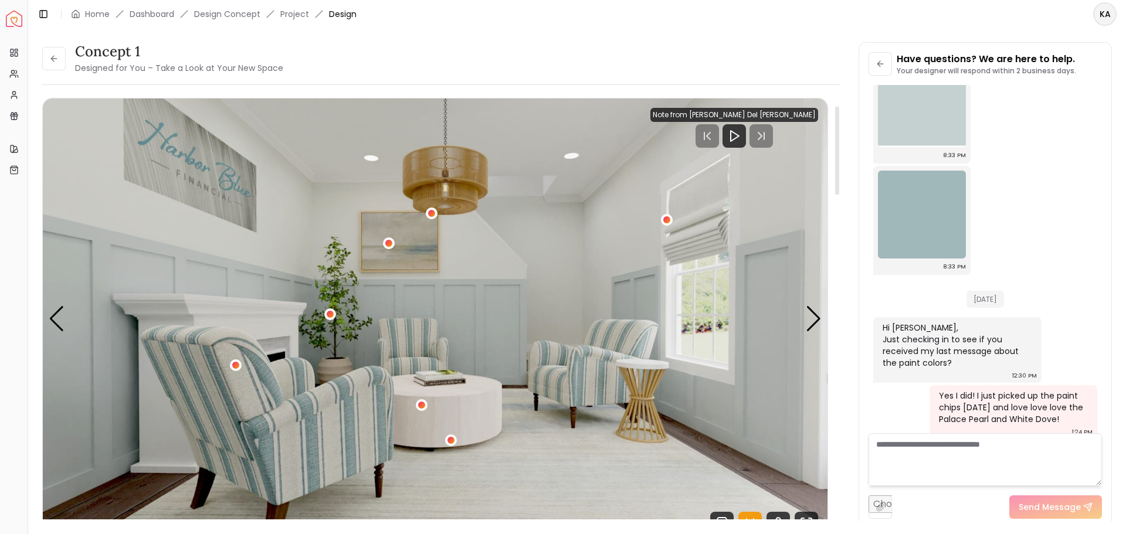
scroll to position [0, 0]
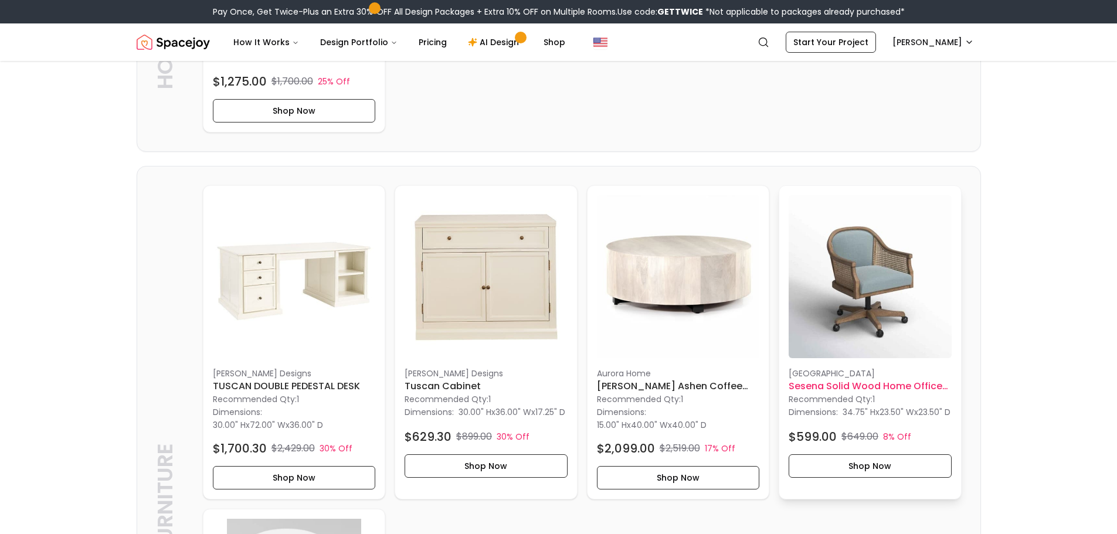
scroll to position [909, 0]
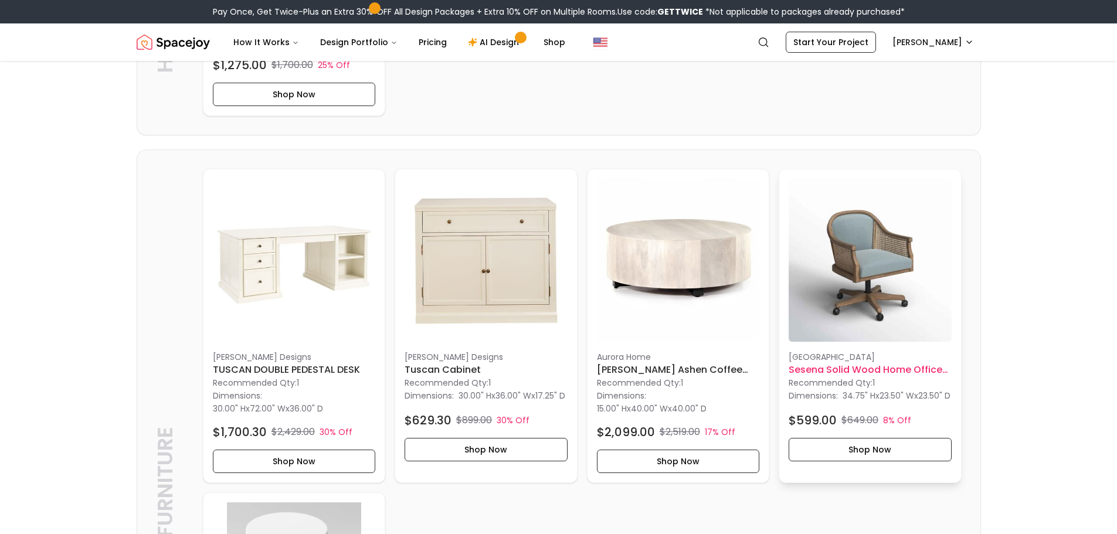
click at [859, 283] on img at bounding box center [870, 260] width 163 height 163
